Goal: Task Accomplishment & Management: Use online tool/utility

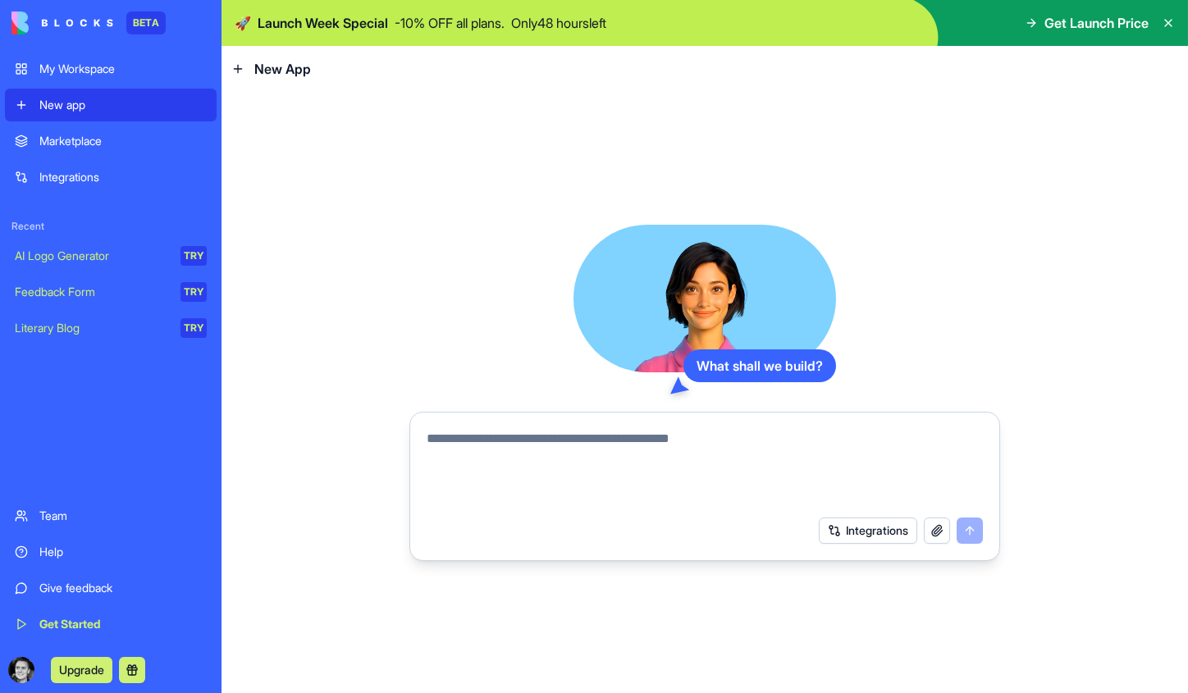
click at [98, 182] on div "Integrations" at bounding box center [122, 177] width 167 height 16
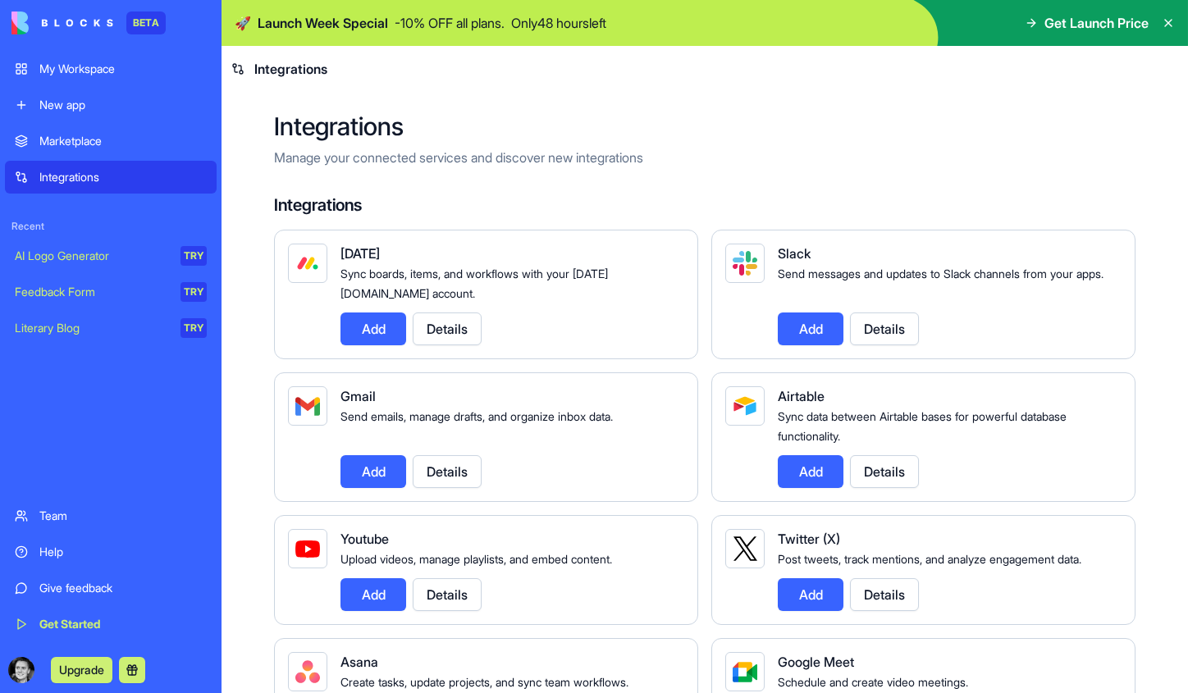
click at [381, 338] on button "Add" at bounding box center [373, 329] width 66 height 33
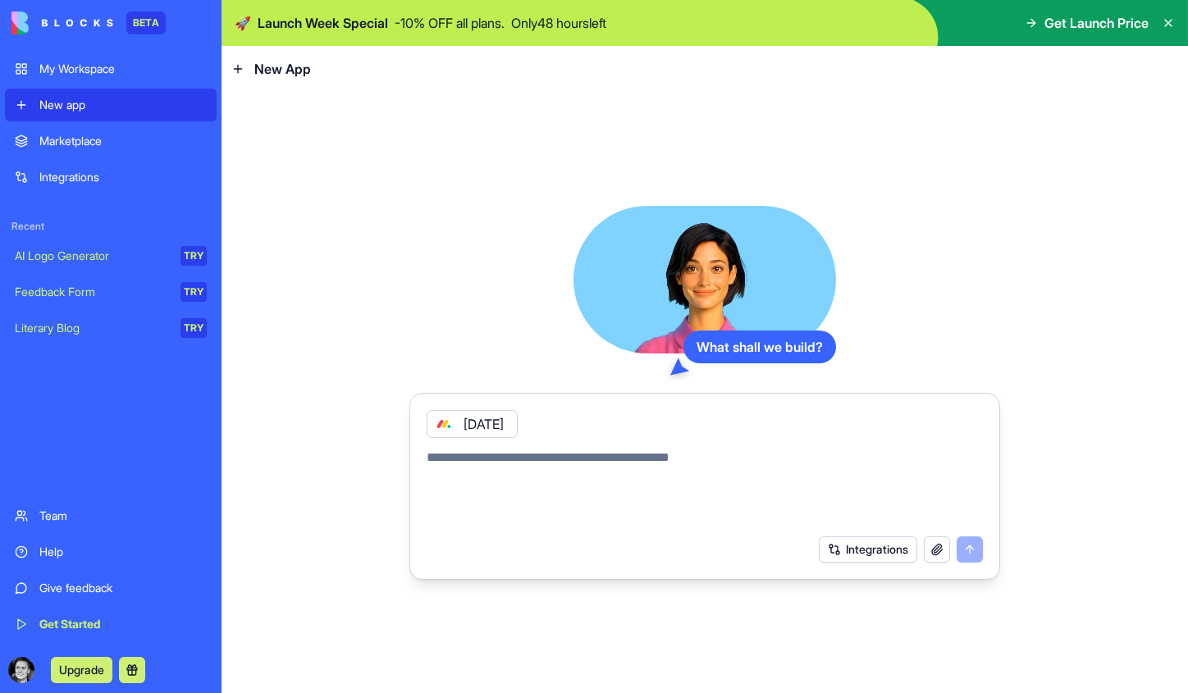
click at [511, 421] on div "[DATE]" at bounding box center [472, 424] width 91 height 28
click at [852, 558] on button "Integrations" at bounding box center [868, 549] width 98 height 26
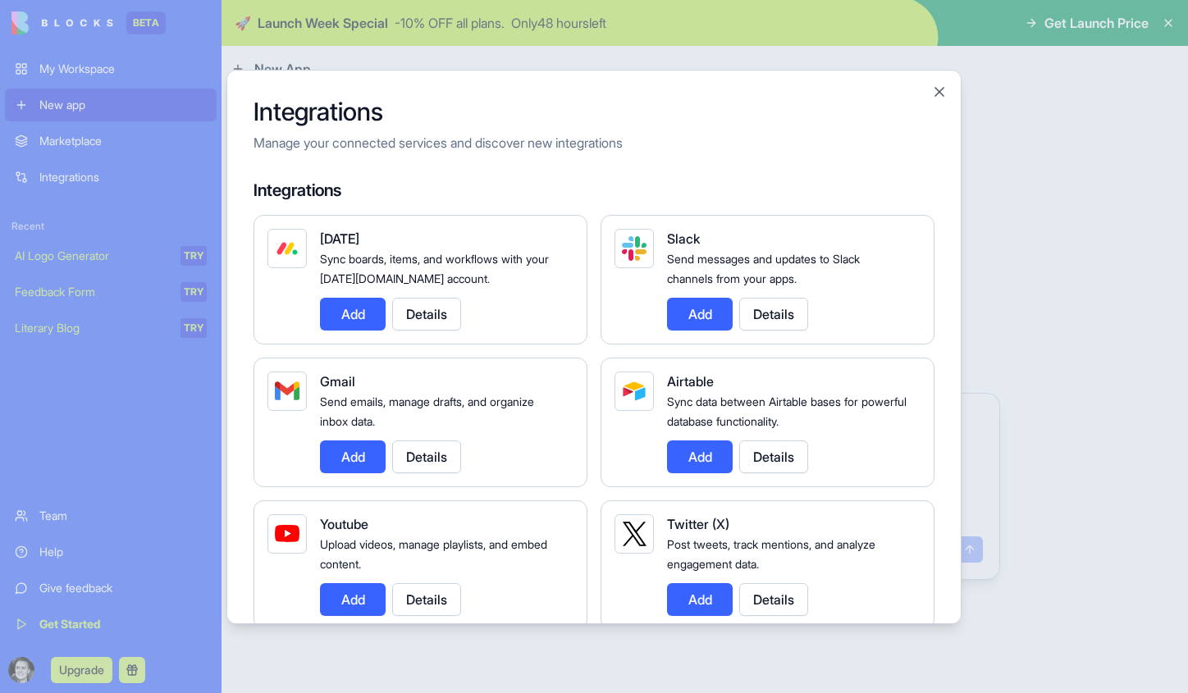
click at [359, 300] on button "Add" at bounding box center [353, 314] width 66 height 33
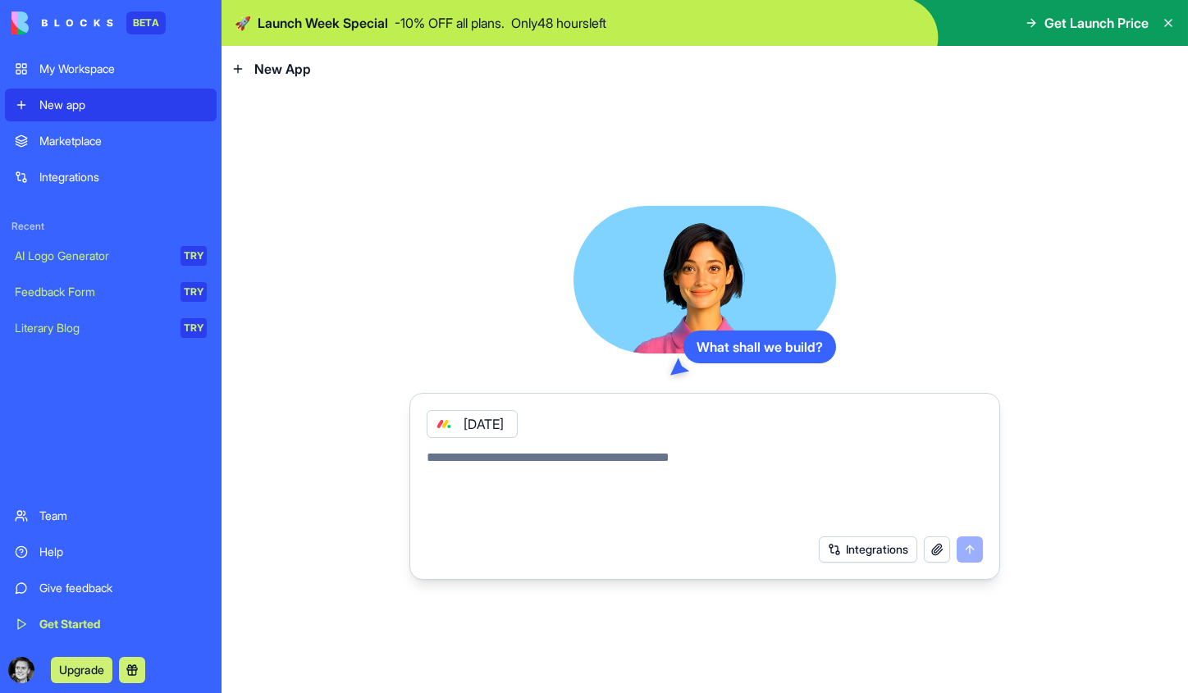
click at [889, 550] on button "Integrations" at bounding box center [868, 549] width 98 height 26
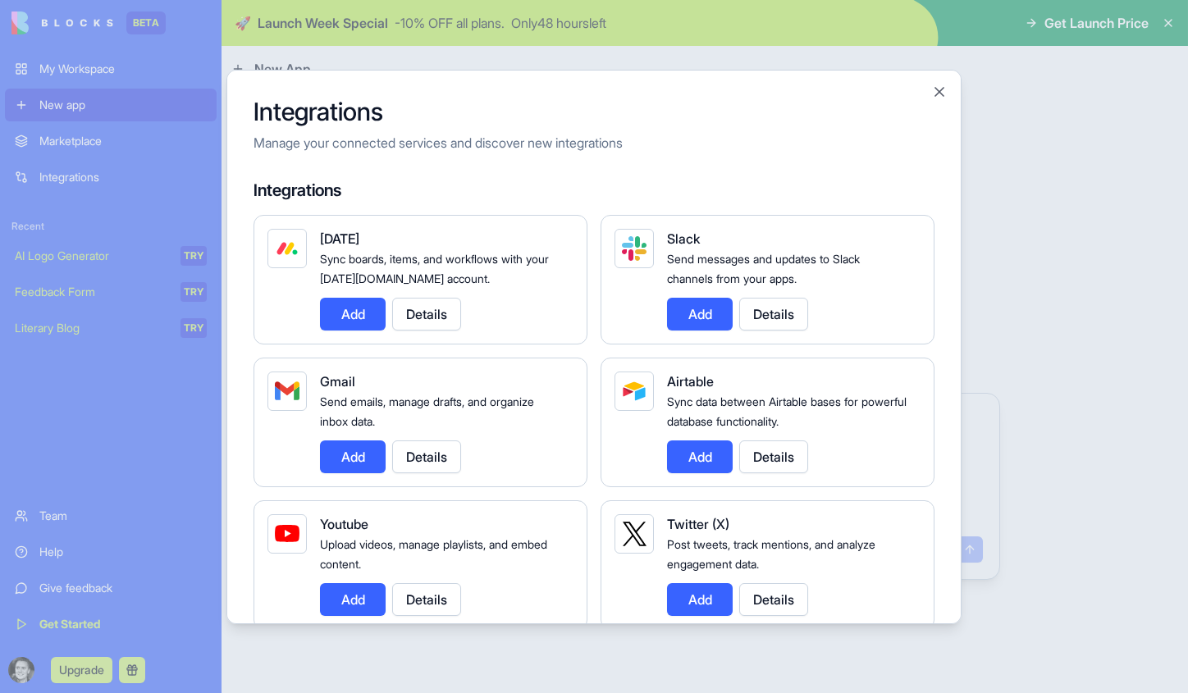
click at [451, 321] on button "Details" at bounding box center [426, 314] width 69 height 33
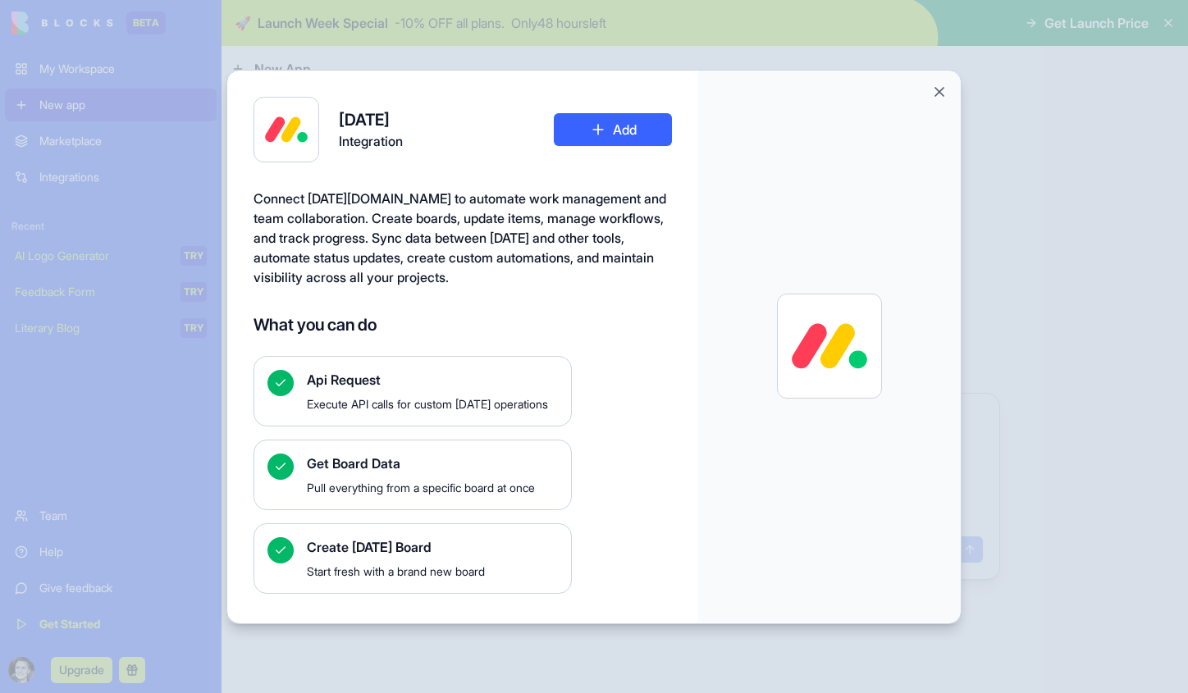
click at [619, 135] on button "Add" at bounding box center [613, 129] width 118 height 33
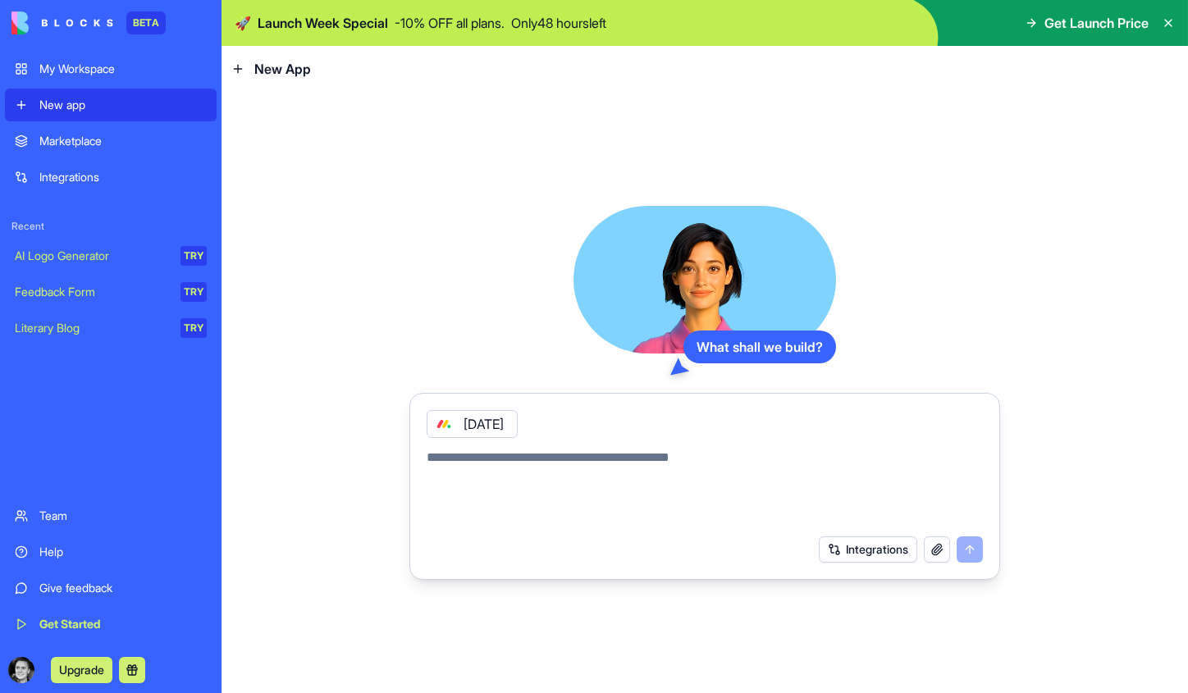
click at [510, 465] on textarea at bounding box center [705, 487] width 556 height 79
type textarea "*"
type textarea "**********"
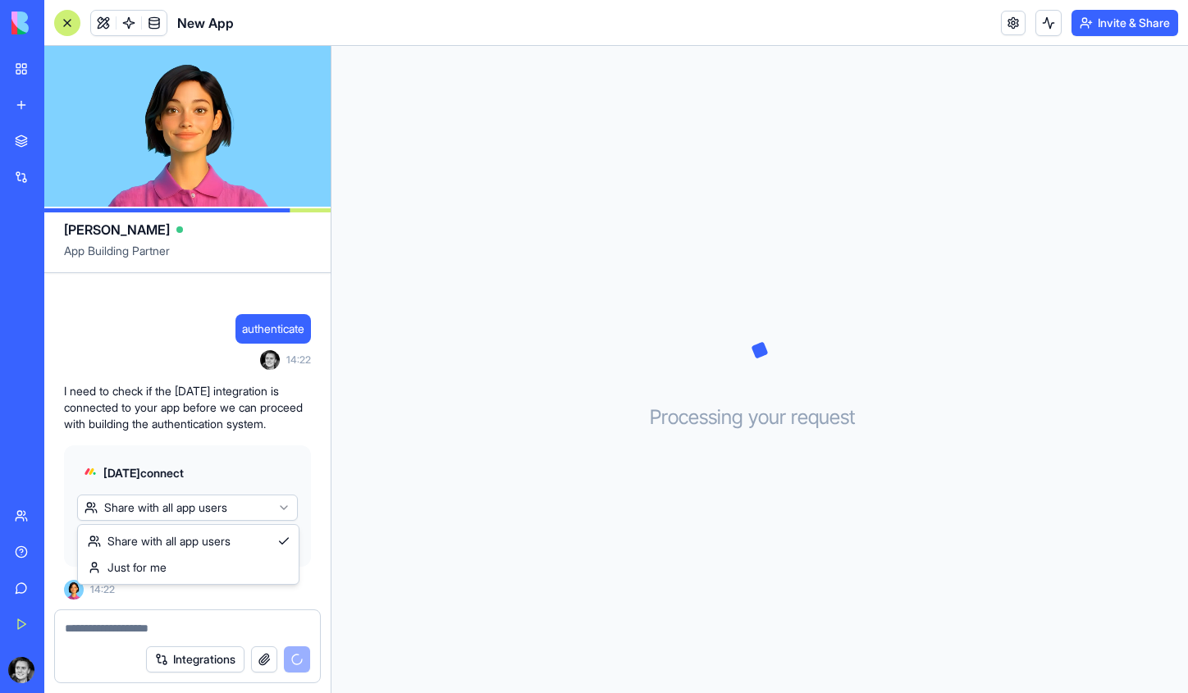
click at [153, 507] on html "BETA My Workspace New app Marketplace Integrations Recent New App AI Logo Gener…" at bounding box center [594, 346] width 1188 height 693
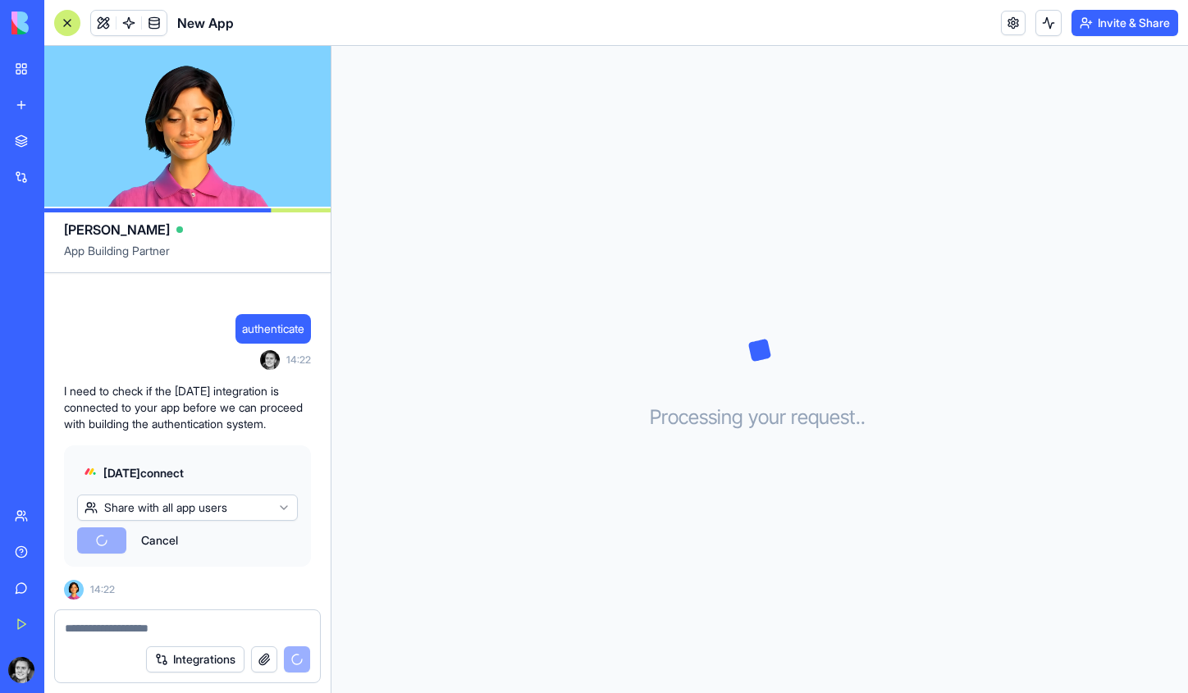
click at [153, 507] on html "BETA My Workspace New app Marketplace Integrations Recent New App AI Logo Gener…" at bounding box center [594, 346] width 1188 height 693
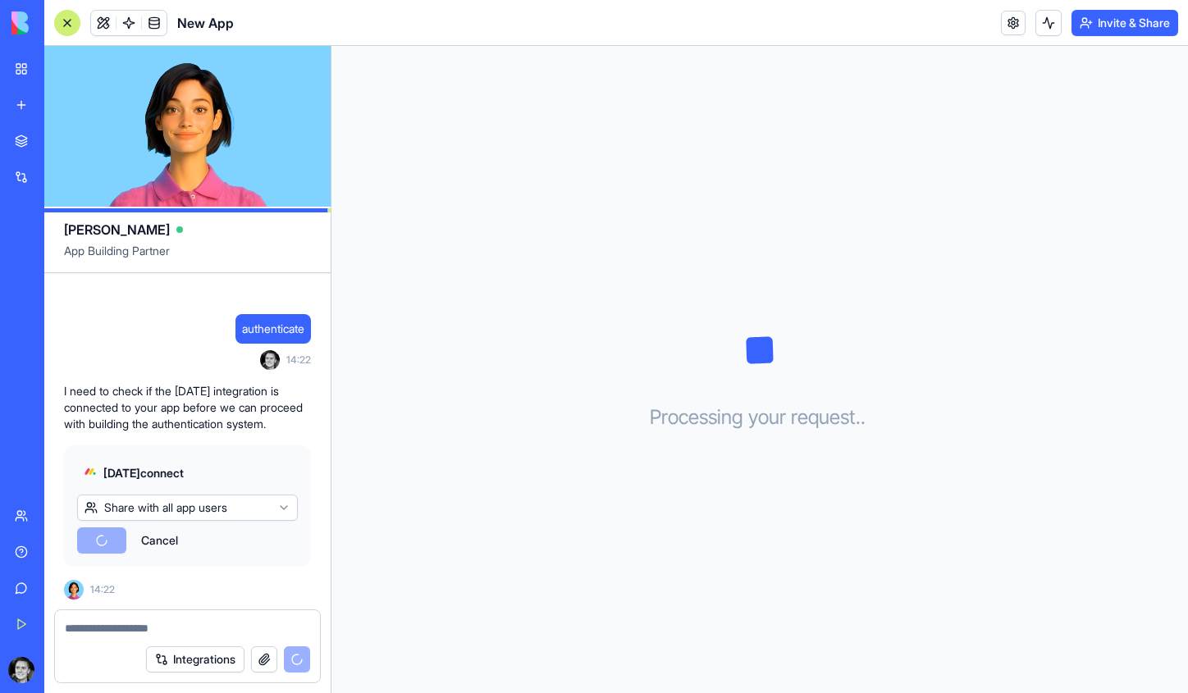
click at [153, 507] on html "BETA My Workspace New app Marketplace Integrations Recent New App AI Logo Gener…" at bounding box center [594, 346] width 1188 height 693
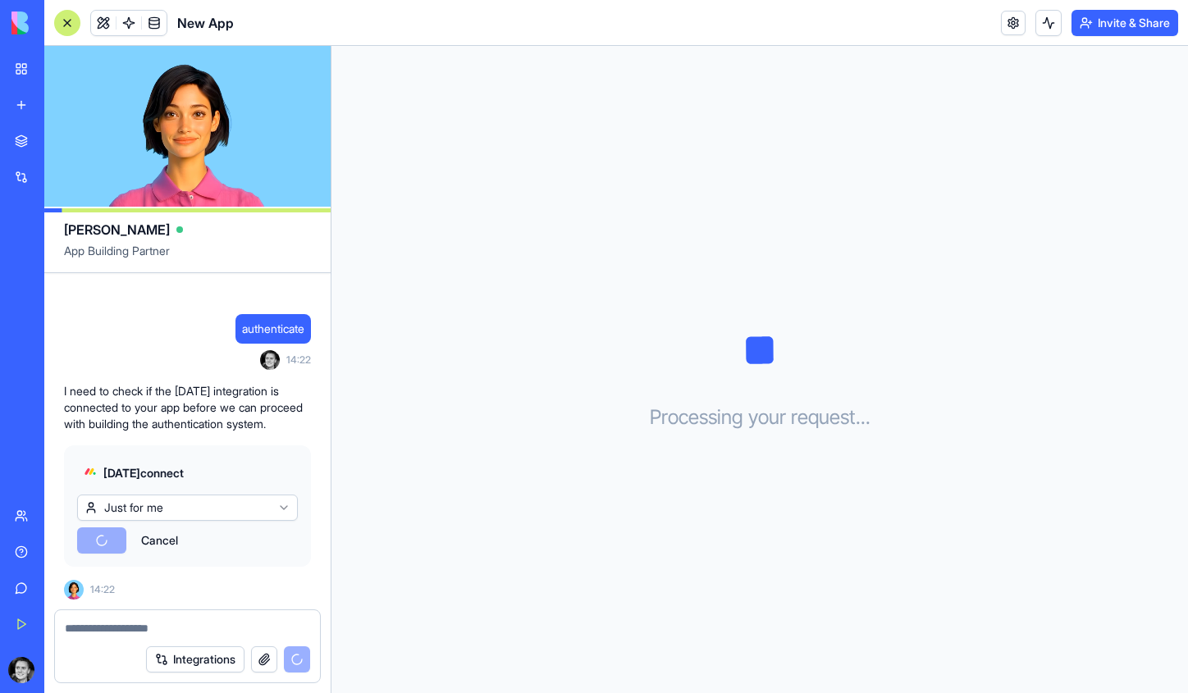
scroll to position [143, 0]
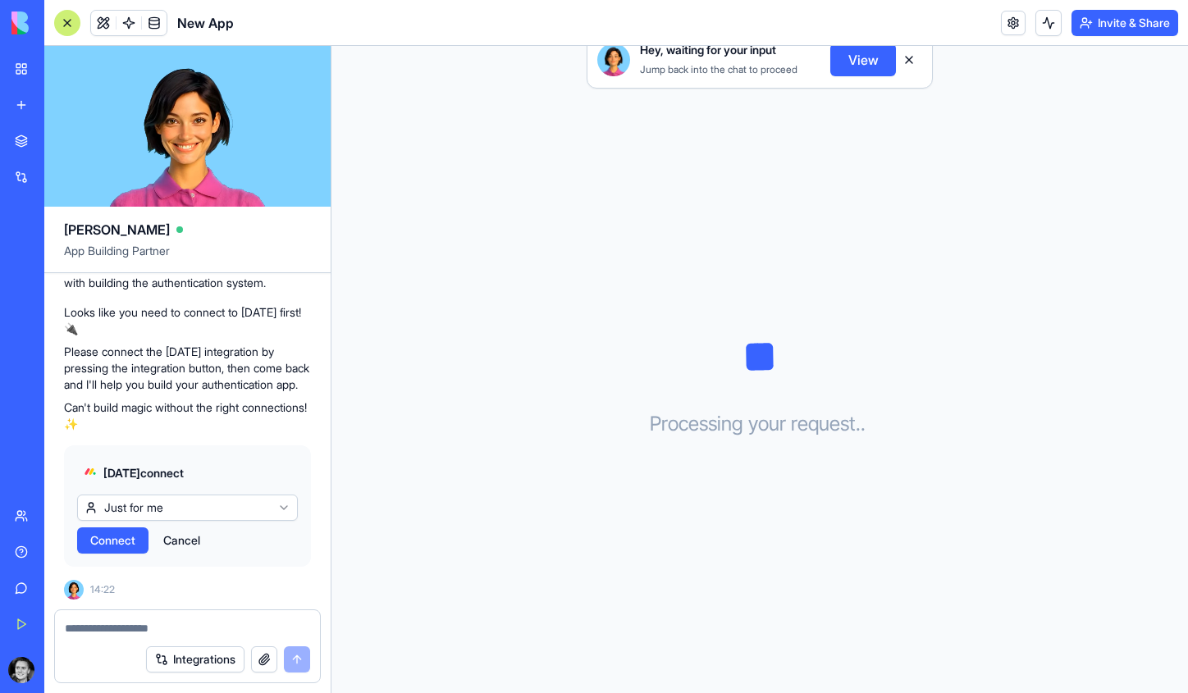
click at [127, 541] on span "Connect" at bounding box center [112, 540] width 45 height 16
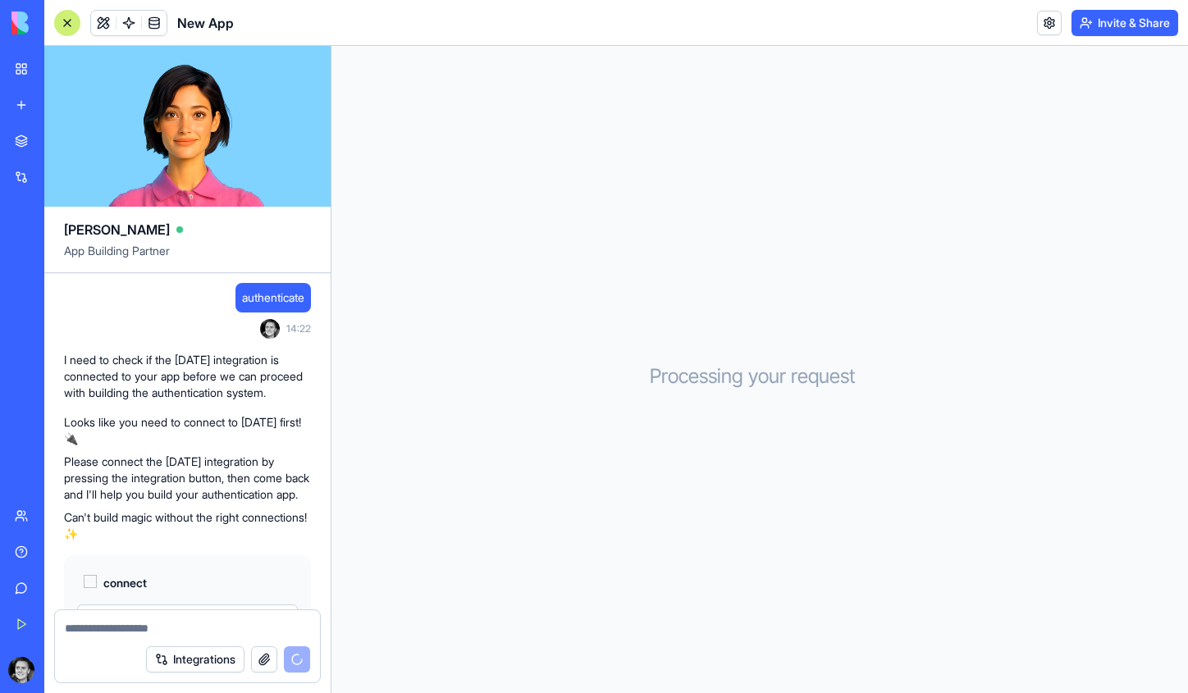
scroll to position [205, 0]
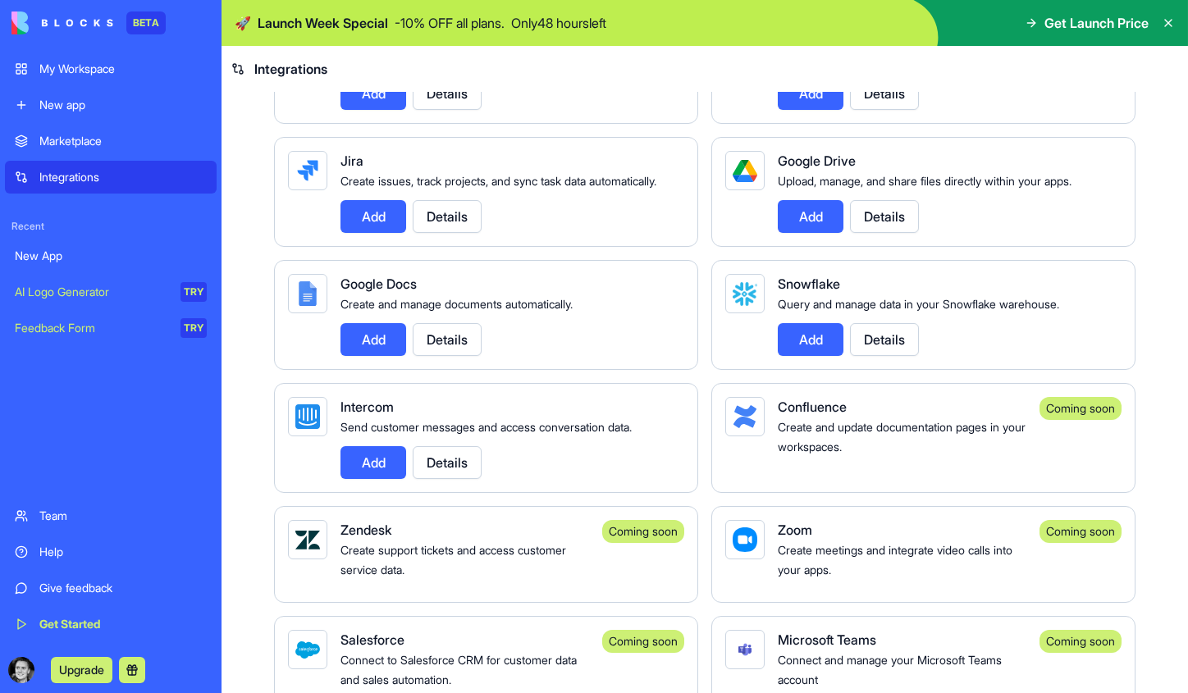
scroll to position [1253, 0]
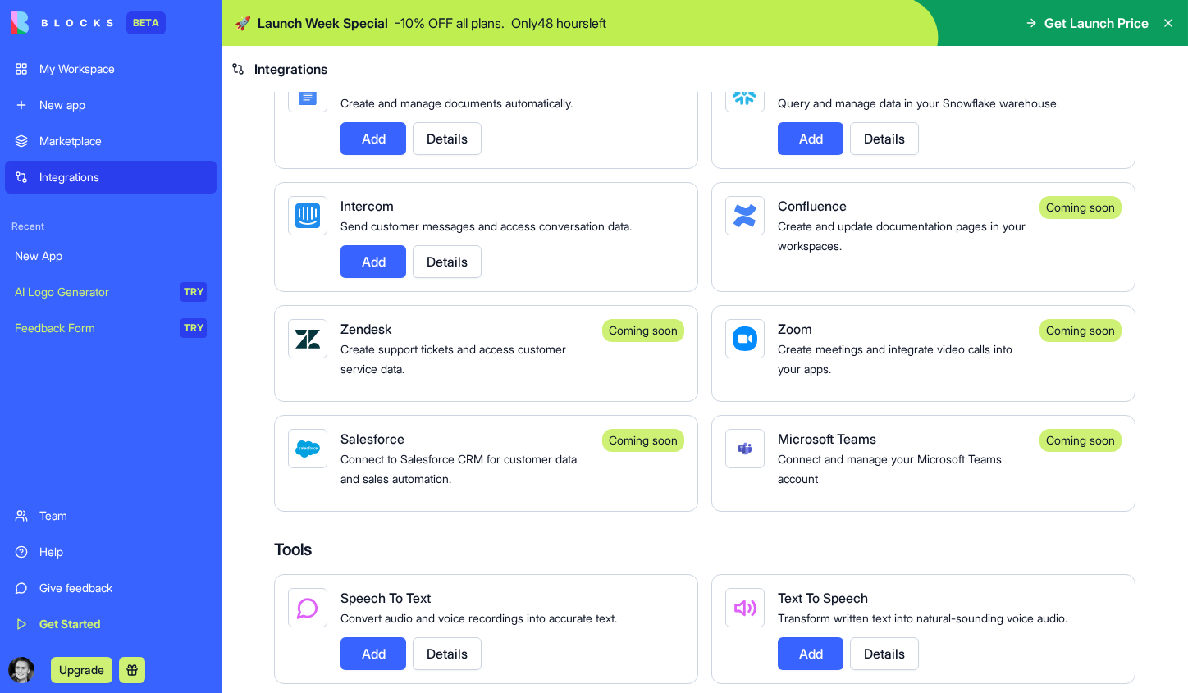
click at [379, 278] on button "Add" at bounding box center [373, 261] width 66 height 33
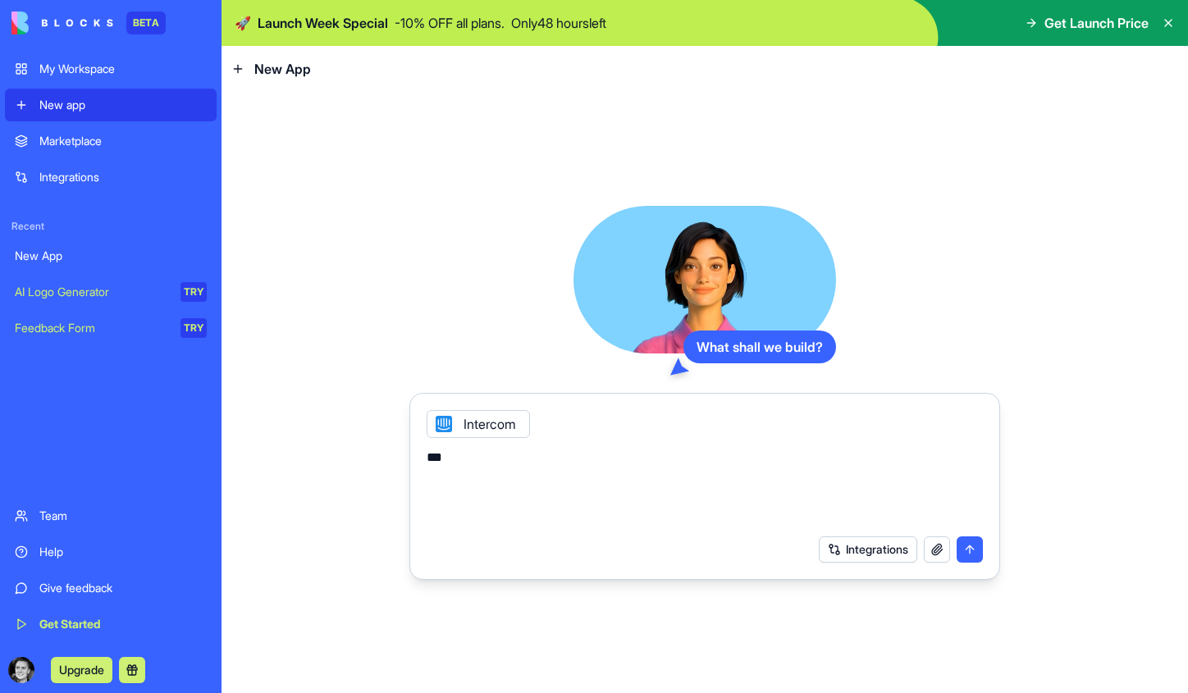
type textarea "****"
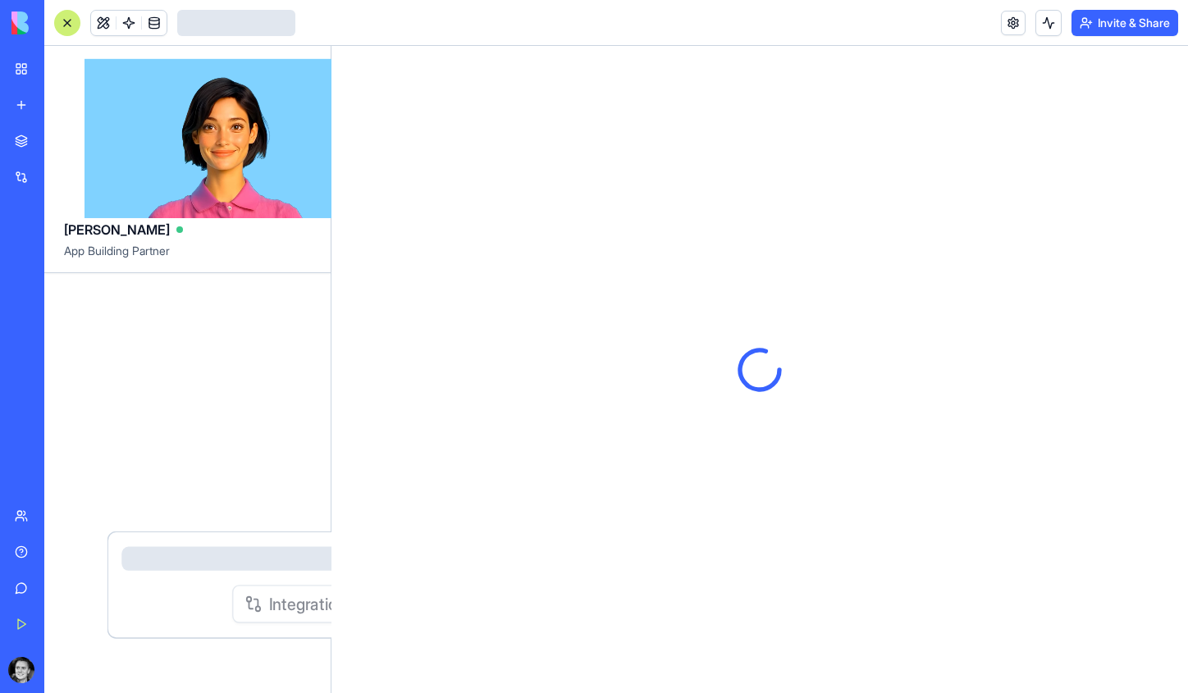
click at [961, 555] on div at bounding box center [759, 369] width 856 height 647
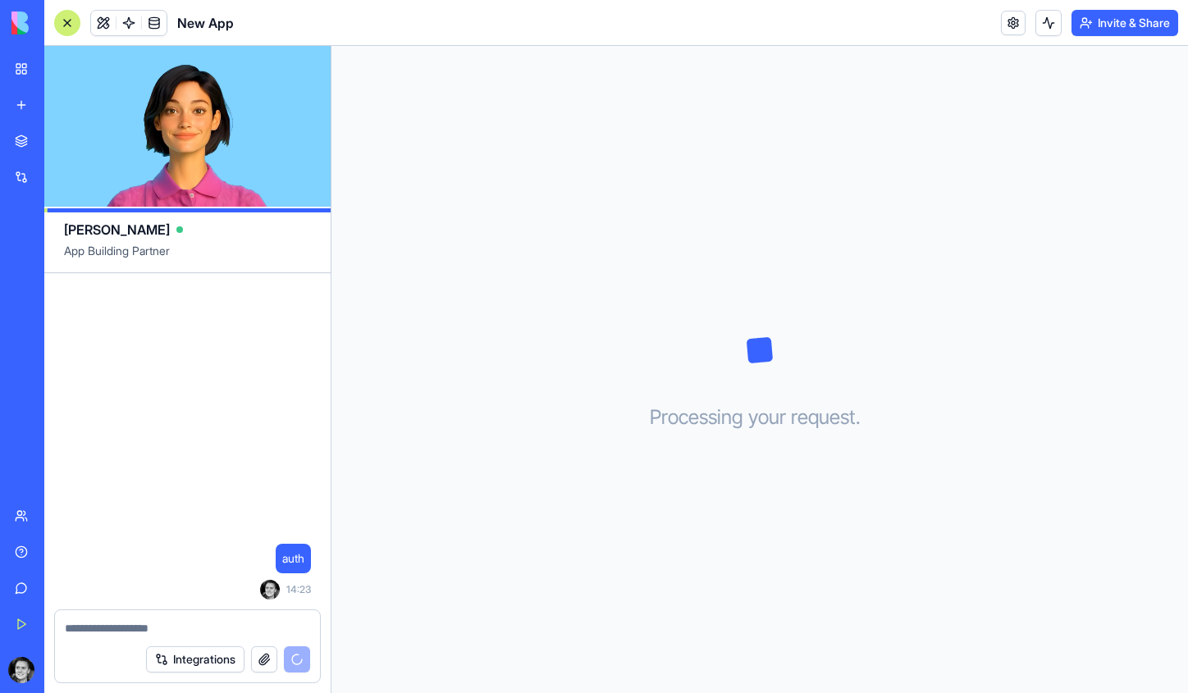
click at [195, 664] on button "Integrations" at bounding box center [195, 659] width 98 height 26
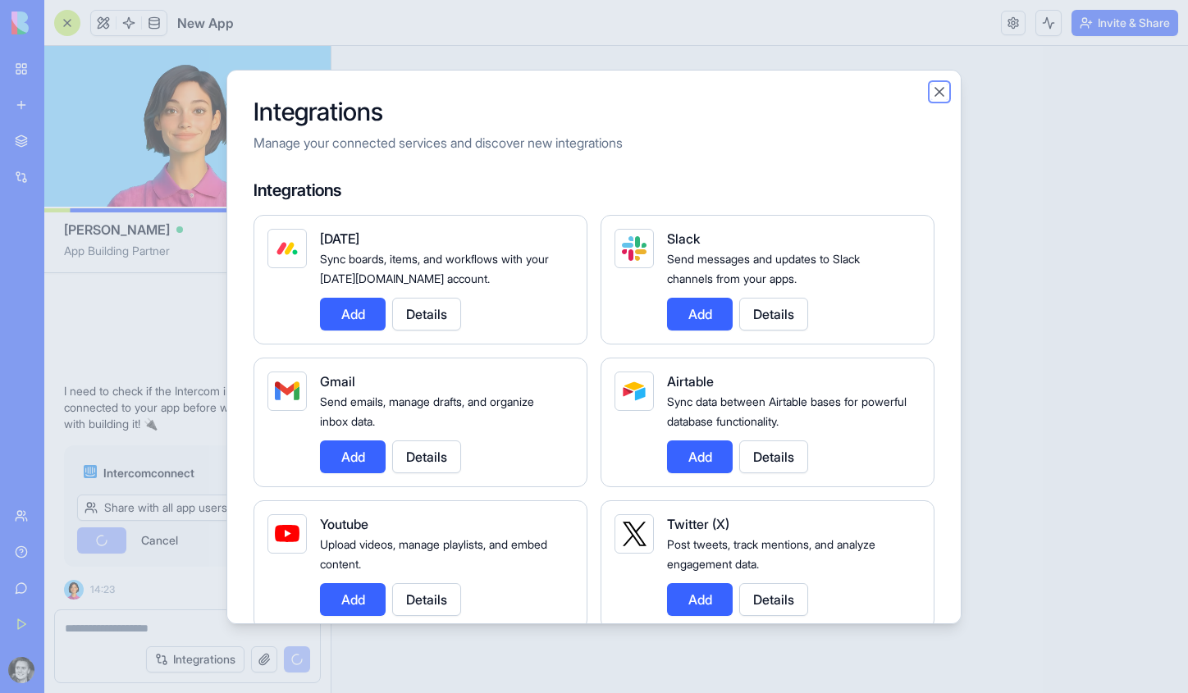
click at [939, 91] on button "Close" at bounding box center [939, 92] width 16 height 16
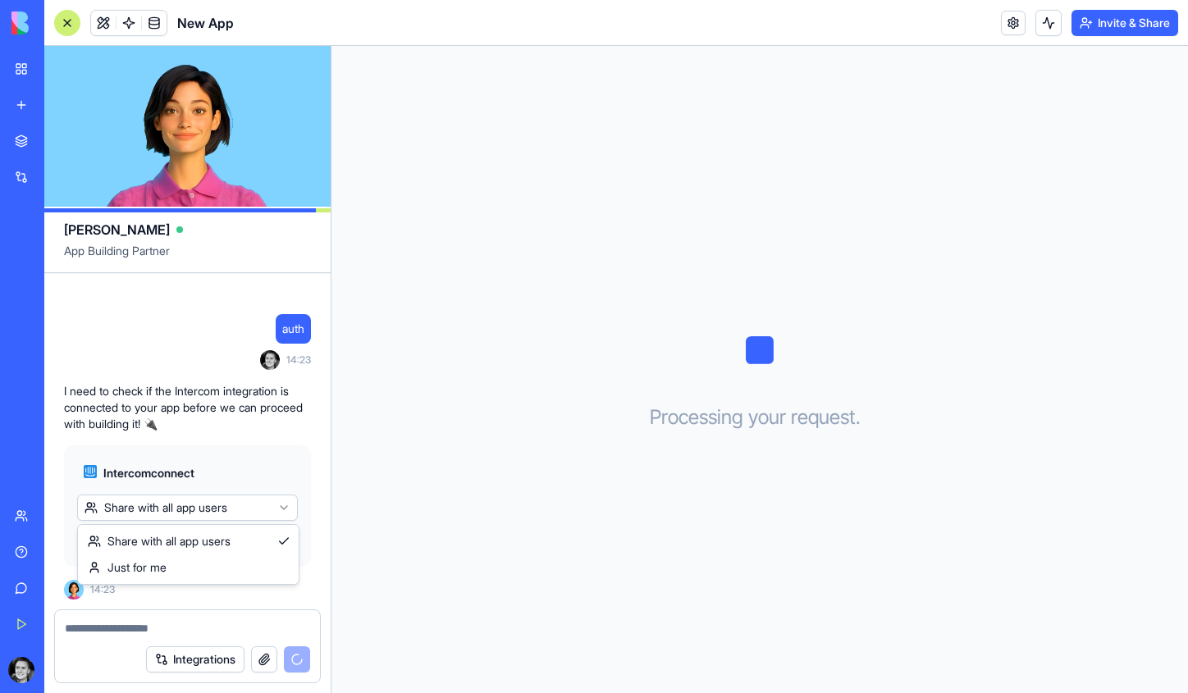
click at [190, 507] on html "BETA My Workspace New app Marketplace Integrations Recent New App New App AI Lo…" at bounding box center [594, 346] width 1188 height 693
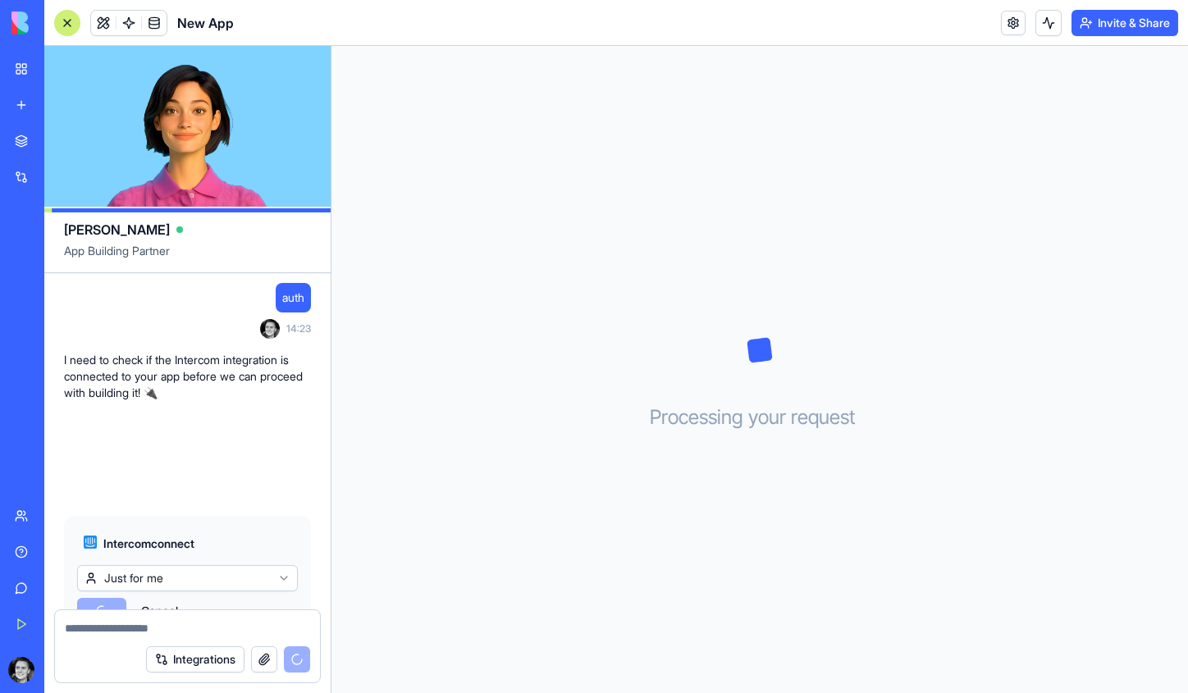
scroll to position [87, 0]
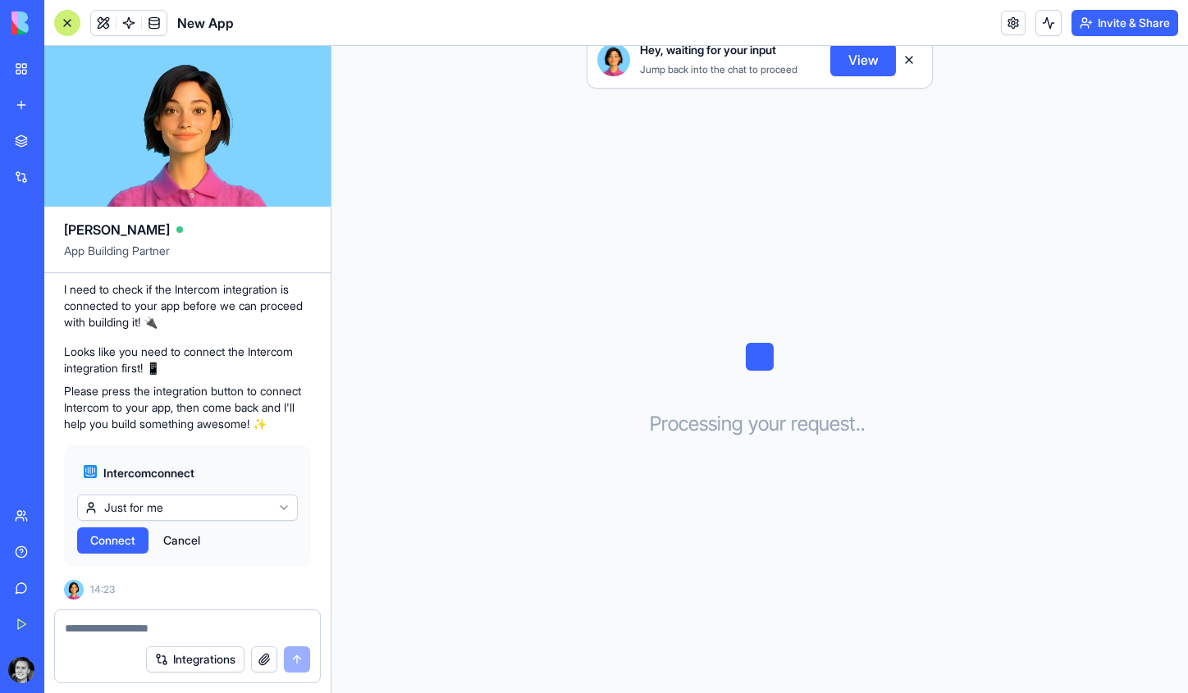
click at [116, 546] on span "Connect" at bounding box center [112, 540] width 45 height 16
